Goal: Task Accomplishment & Management: Use online tool/utility

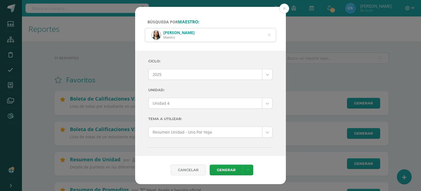
select select "Unidad 4"
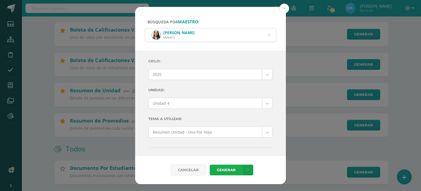
click at [223, 171] on link "Generar" at bounding box center [226, 169] width 33 height 11
click at [271, 35] on div "[PERSON_NAME] Maestro" at bounding box center [210, 34] width 131 height 13
click at [269, 36] on icon at bounding box center [269, 35] width 2 height 14
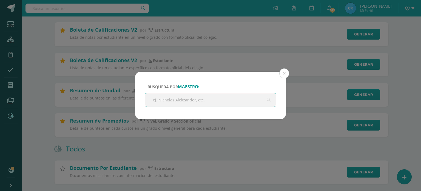
click at [172, 101] on input "text" at bounding box center [210, 99] width 131 height 13
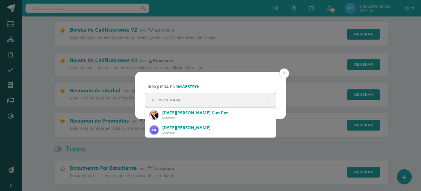
type input "[PERSON_NAME]"
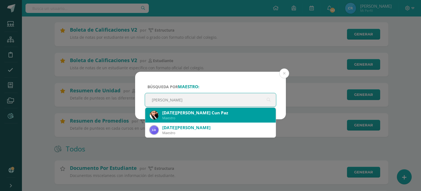
click at [176, 117] on div "Maestro" at bounding box center [216, 118] width 109 height 5
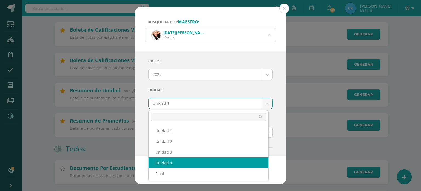
select select "Unidad 4"
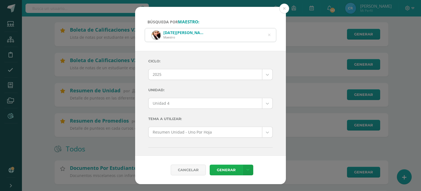
click at [225, 171] on link "Generar" at bounding box center [226, 169] width 33 height 11
click at [222, 170] on link "Generar" at bounding box center [226, 169] width 33 height 11
click at [270, 35] on icon at bounding box center [270, 35] width 14 height 2
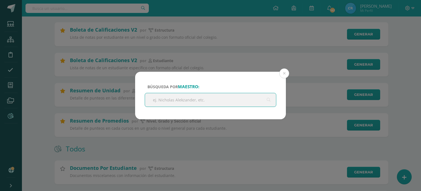
click at [159, 99] on input "text" at bounding box center [210, 99] width 131 height 13
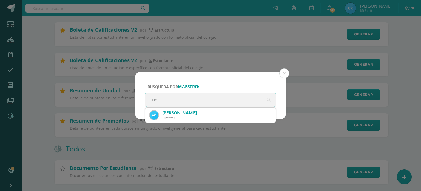
type input "E"
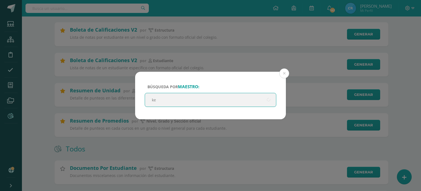
type input "ker"
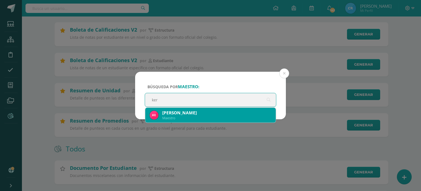
click at [180, 116] on div "Maestro" at bounding box center [216, 118] width 109 height 5
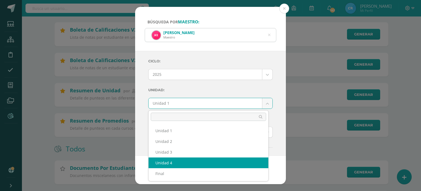
select select "Unidad 4"
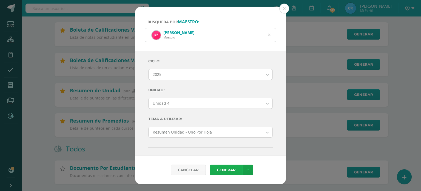
click at [225, 169] on link "Generar" at bounding box center [226, 169] width 33 height 11
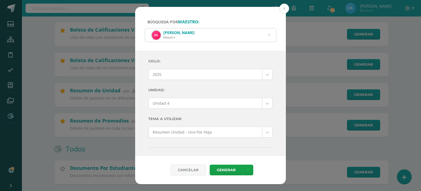
click at [269, 35] on icon at bounding box center [269, 35] width 2 height 14
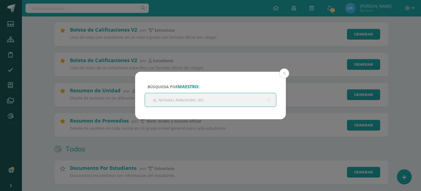
click at [179, 97] on input "text" at bounding box center [210, 99] width 131 height 13
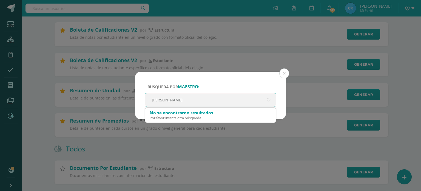
type input "[PERSON_NAME]"
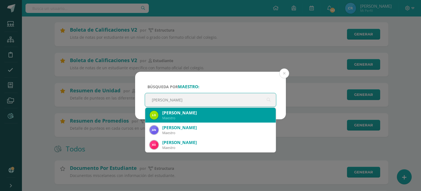
click at [185, 113] on div "[PERSON_NAME]" at bounding box center [216, 113] width 109 height 6
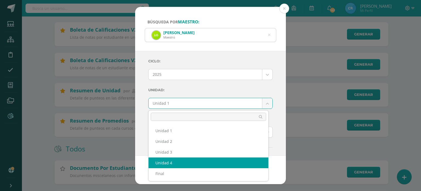
select select "Unidad 4"
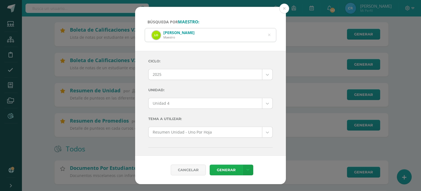
click at [219, 169] on link "Generar" at bounding box center [226, 169] width 33 height 11
click at [268, 35] on icon at bounding box center [269, 35] width 2 height 14
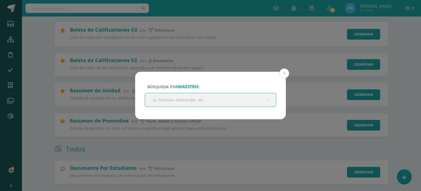
click at [169, 102] on input "text" at bounding box center [210, 99] width 131 height 13
type input "[PERSON_NAME]"
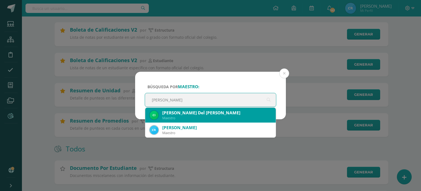
click at [182, 116] on div "Maestro" at bounding box center [216, 118] width 109 height 5
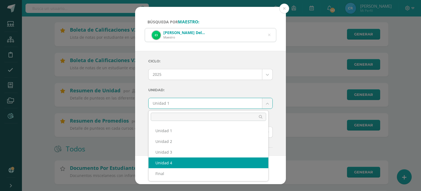
select select "Unidad 4"
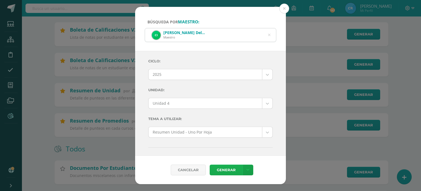
click at [221, 170] on link "Generar" at bounding box center [226, 169] width 33 height 11
click at [223, 167] on link "Generar" at bounding box center [226, 169] width 33 height 11
click at [271, 35] on icon at bounding box center [269, 35] width 2 height 14
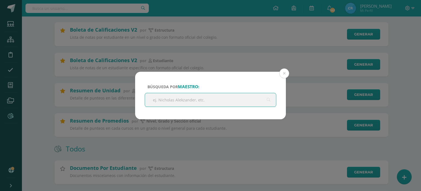
click at [172, 102] on input "text" at bounding box center [210, 99] width 131 height 13
type input "[PERSON_NAME]"
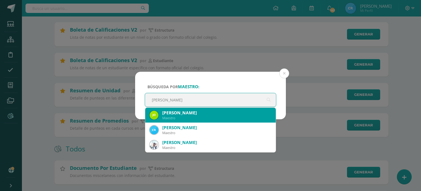
click at [177, 116] on div "Maestro" at bounding box center [216, 118] width 109 height 5
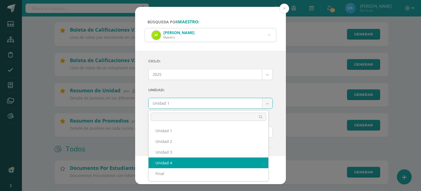
select select "Unidad 4"
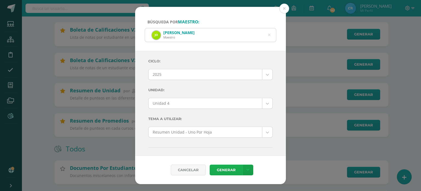
click at [222, 168] on link "Generar" at bounding box center [226, 169] width 33 height 11
click at [269, 33] on icon at bounding box center [269, 35] width 2 height 14
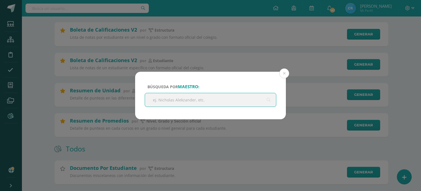
click at [156, 103] on input "text" at bounding box center [210, 99] width 131 height 13
type input "grace"
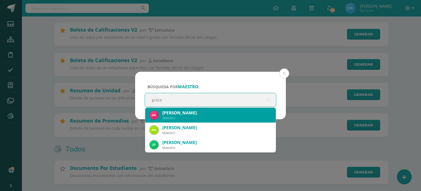
click at [174, 112] on div "[PERSON_NAME]" at bounding box center [216, 113] width 109 height 6
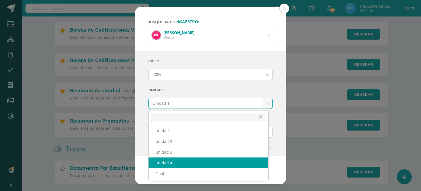
select select "Unidad 4"
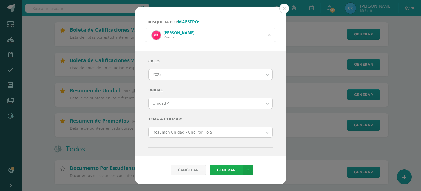
click at [223, 172] on link "Generar" at bounding box center [226, 169] width 33 height 11
click at [269, 35] on icon at bounding box center [269, 35] width 2 height 14
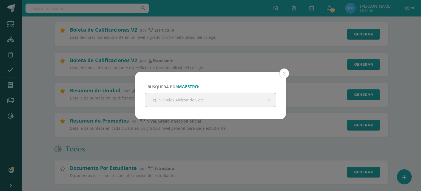
click at [154, 98] on input "text" at bounding box center [210, 99] width 131 height 13
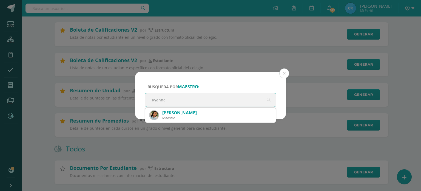
type input "Ryannan"
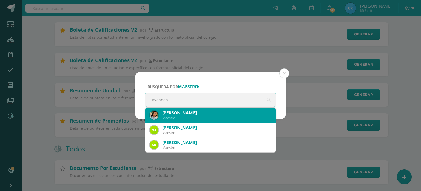
click at [188, 115] on div "[PERSON_NAME]" at bounding box center [216, 113] width 109 height 6
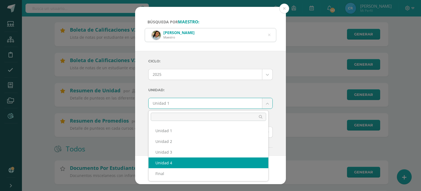
select select "Unidad 4"
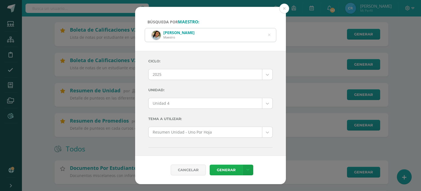
click at [224, 169] on link "Generar" at bounding box center [226, 169] width 33 height 11
click at [269, 35] on icon at bounding box center [270, 35] width 12 height 12
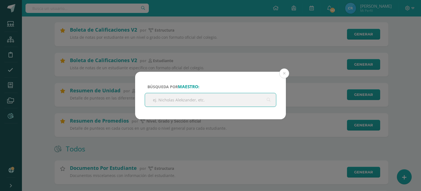
click at [171, 100] on input "text" at bounding box center [210, 99] width 131 height 13
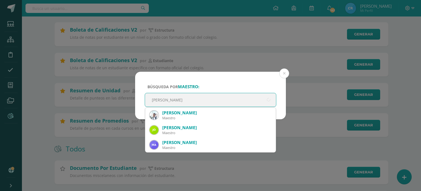
type input "[PERSON_NAME]"
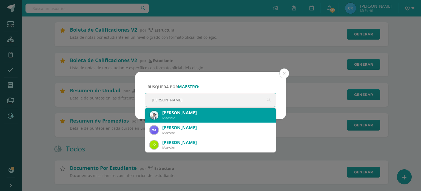
click at [176, 117] on div "Maestro" at bounding box center [216, 118] width 109 height 5
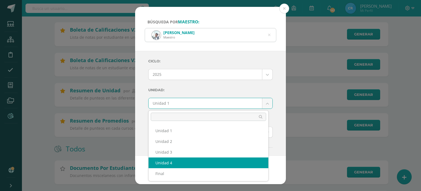
select select "Unidad 4"
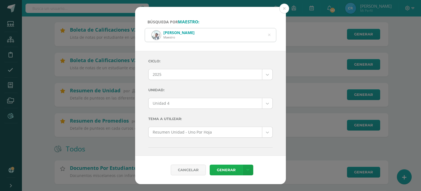
click at [225, 169] on link "Generar" at bounding box center [226, 169] width 33 height 11
click at [270, 34] on icon at bounding box center [269, 35] width 2 height 14
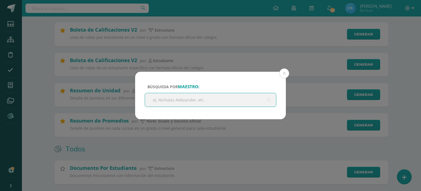
click at [169, 102] on input "text" at bounding box center [210, 99] width 131 height 13
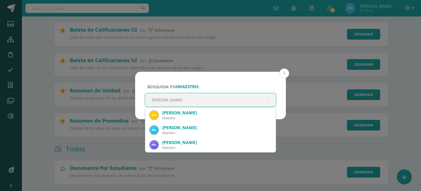
type input "[PERSON_NAME]"
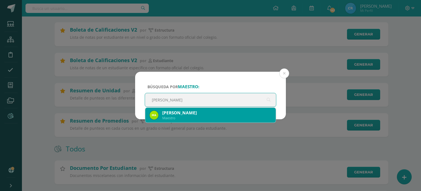
click at [182, 114] on div "[PERSON_NAME]" at bounding box center [216, 113] width 109 height 6
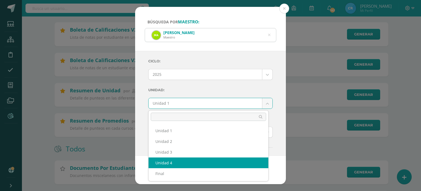
select select "Unidad 4"
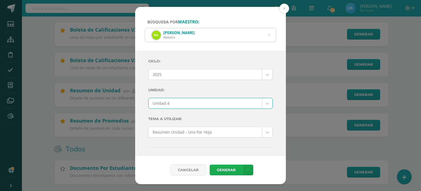
click at [220, 168] on link "Generar" at bounding box center [226, 169] width 33 height 11
click at [283, 7] on button at bounding box center [285, 9] width 10 height 10
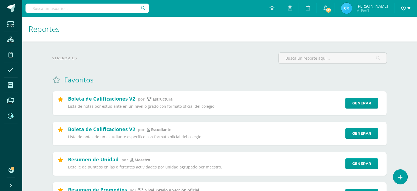
click at [409, 7] on icon at bounding box center [409, 8] width 3 height 5
click at [394, 37] on span "Cerrar sesión" at bounding box center [391, 37] width 25 height 5
